Goal: Task Accomplishment & Management: Manage account settings

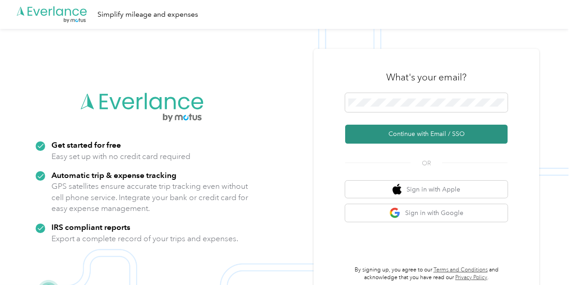
click at [439, 138] on button "Continue with Email / SSO" at bounding box center [426, 134] width 162 height 19
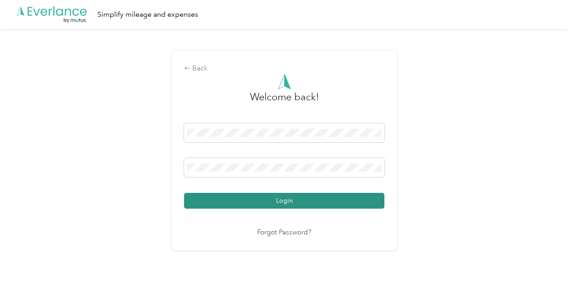
click at [290, 197] on button "Login" at bounding box center [284, 201] width 200 height 16
